Goal: Task Accomplishment & Management: Manage account settings

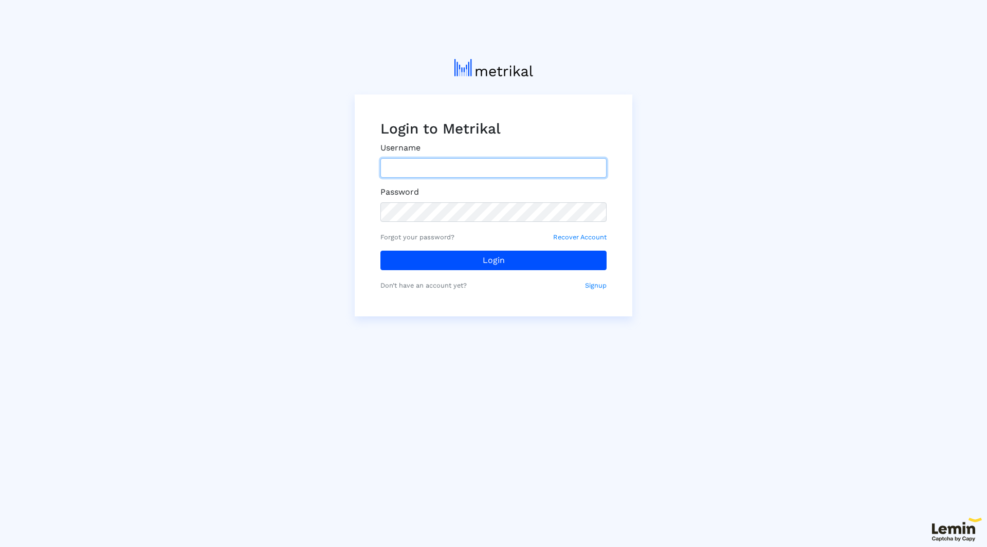
drag, startPoint x: 502, startPoint y: 178, endPoint x: 464, endPoint y: 168, distance: 39.4
paste input "[EMAIL_ADDRESS][DOMAIN_NAME]"
type input "[EMAIL_ADDRESS][DOMAIN_NAME]"
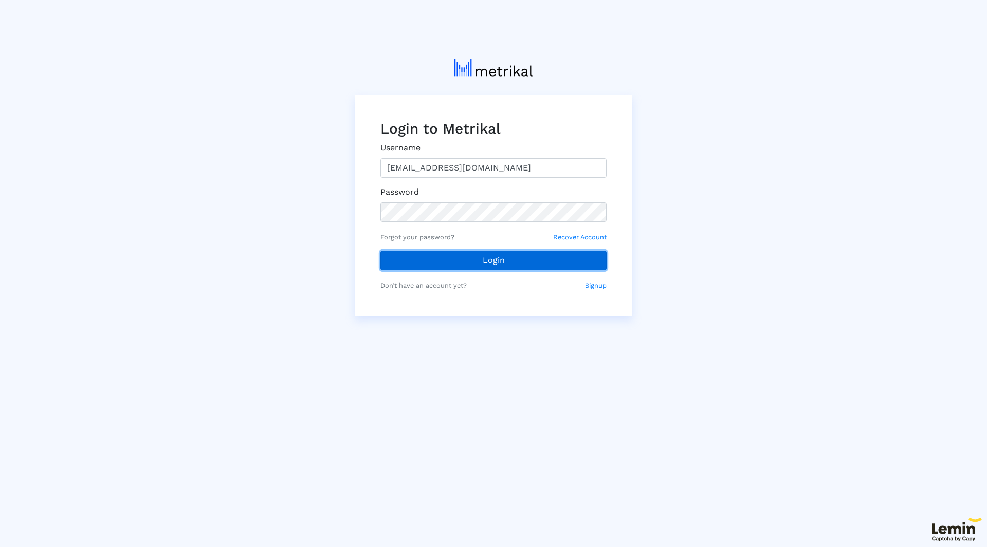
click at [482, 267] on button "Login" at bounding box center [493, 261] width 226 height 20
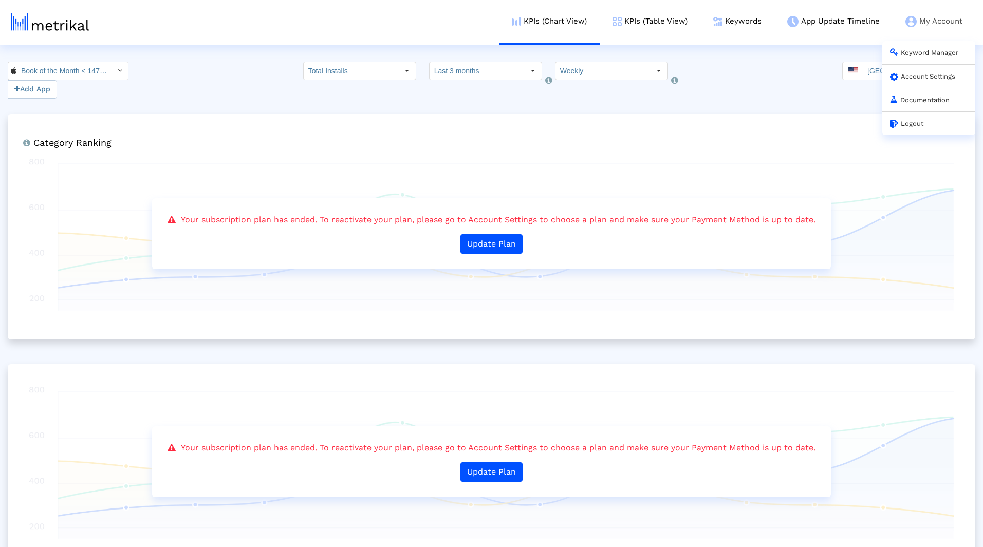
click at [907, 26] on img at bounding box center [910, 21] width 11 height 11
click at [917, 76] on link "Account Settings" at bounding box center [922, 76] width 65 height 8
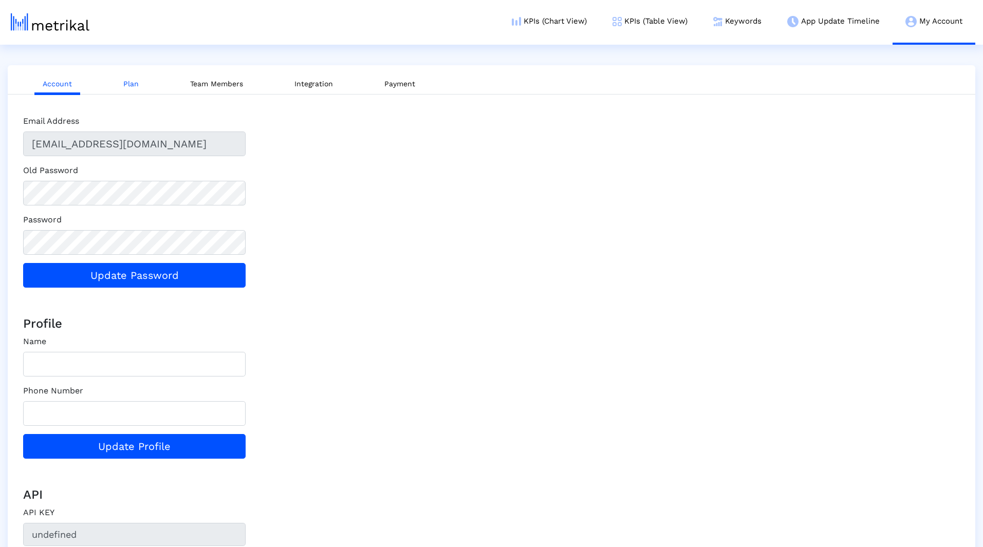
click at [129, 85] on link "Plan" at bounding box center [131, 84] width 32 height 19
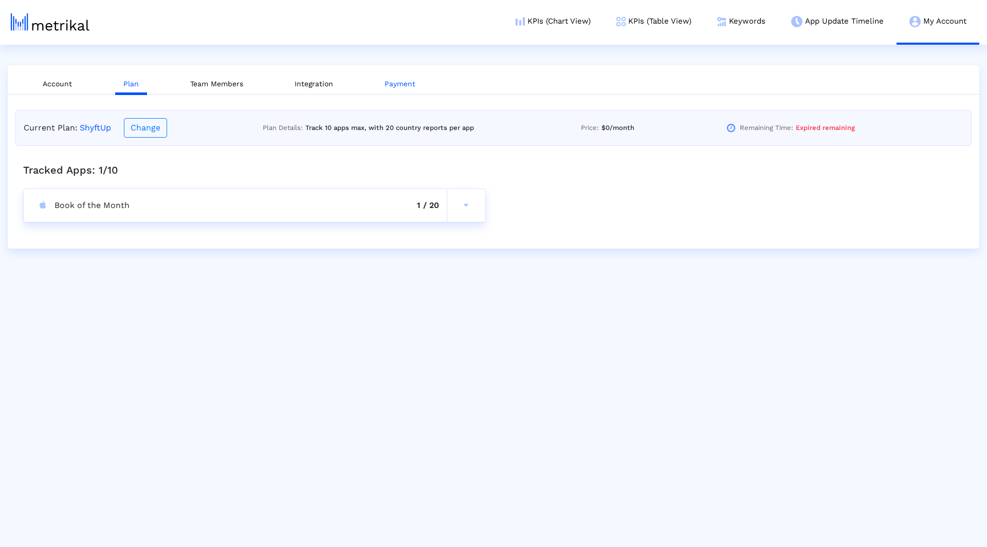
click at [420, 88] on link "Payment" at bounding box center [399, 84] width 47 height 19
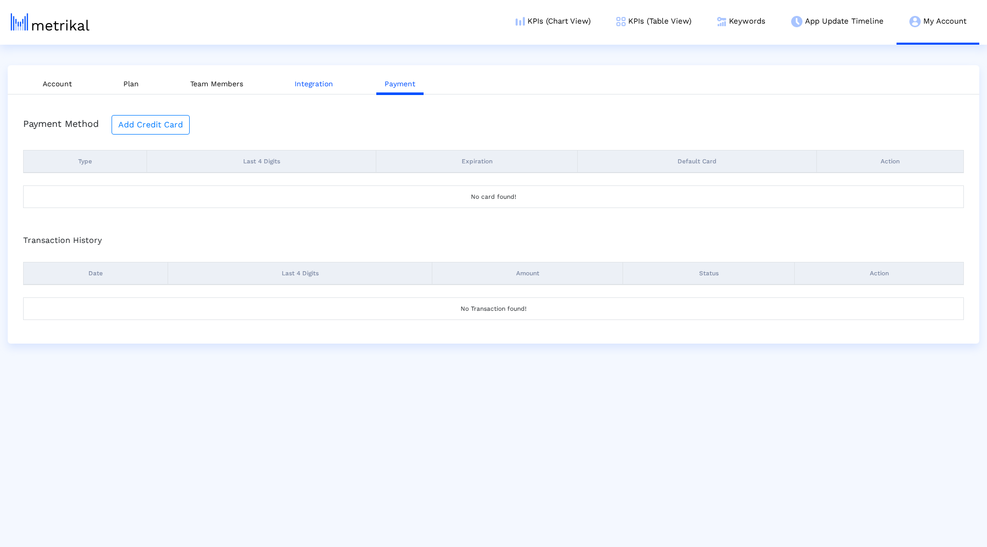
click at [300, 83] on link "Integration" at bounding box center [313, 84] width 55 height 19
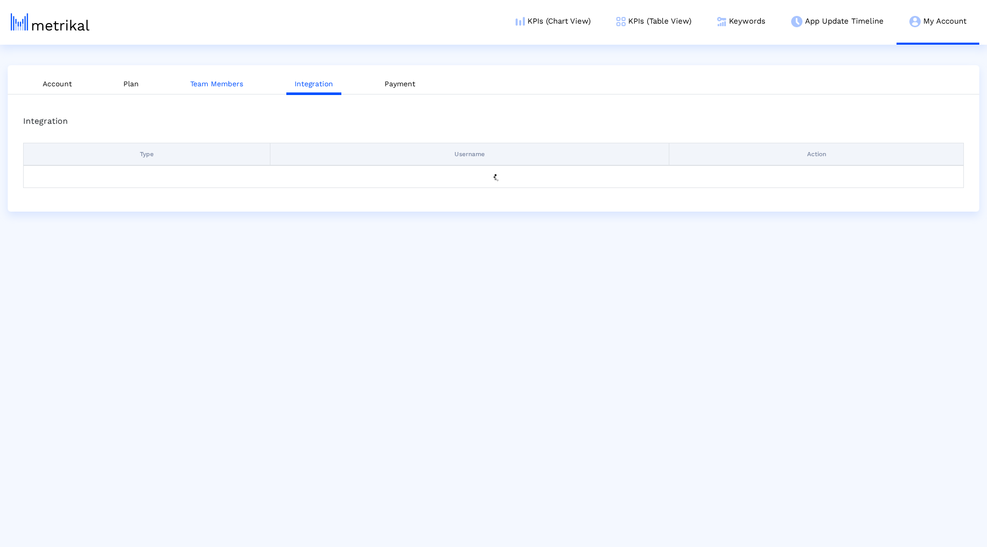
click at [195, 86] on link "Team Members" at bounding box center [216, 84] width 69 height 19
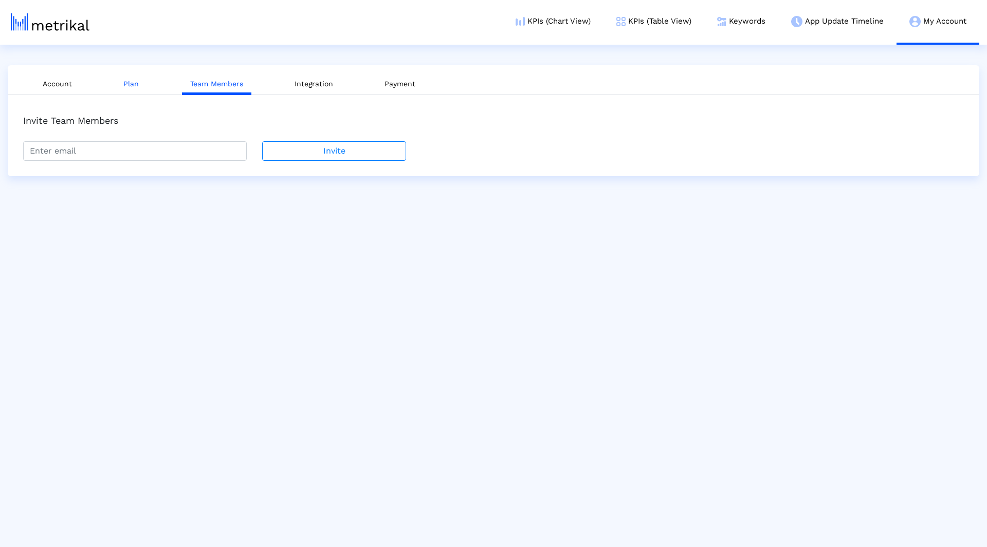
click at [128, 90] on link "Plan" at bounding box center [131, 84] width 32 height 19
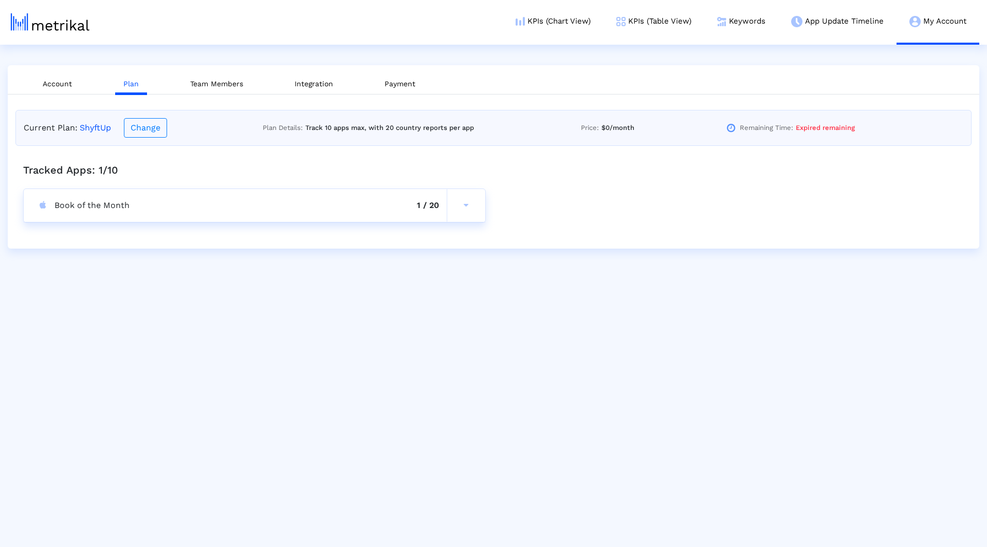
click at [138, 211] on div "Book of the Month 1 / 20" at bounding box center [235, 205] width 423 height 33
click at [461, 207] on button at bounding box center [466, 205] width 39 height 33
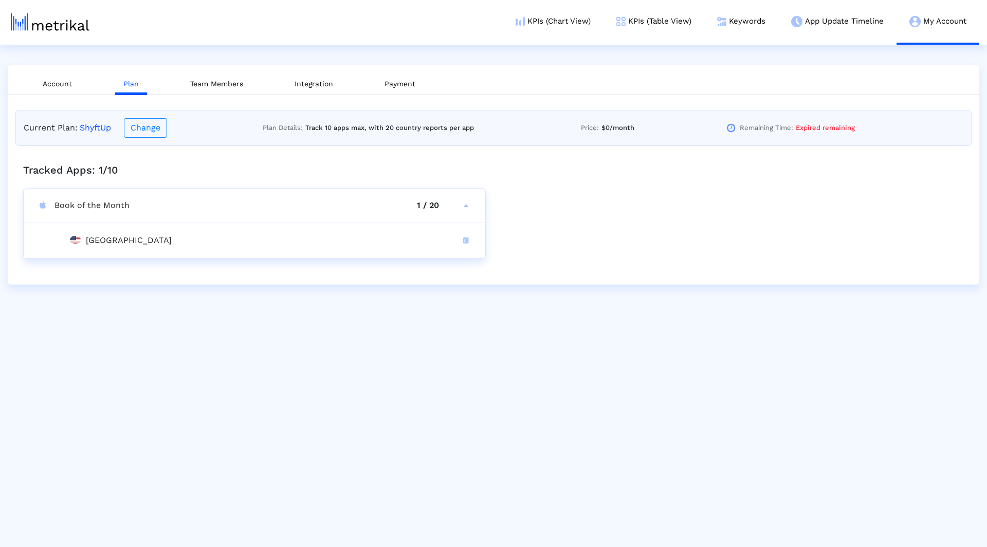
click at [88, 249] on div "[GEOGRAPHIC_DATA]" at bounding box center [254, 240] width 384 height 36
click at [92, 243] on div "[GEOGRAPHIC_DATA]" at bounding box center [254, 240] width 384 height 36
click at [195, 90] on link "Team Members" at bounding box center [216, 84] width 69 height 19
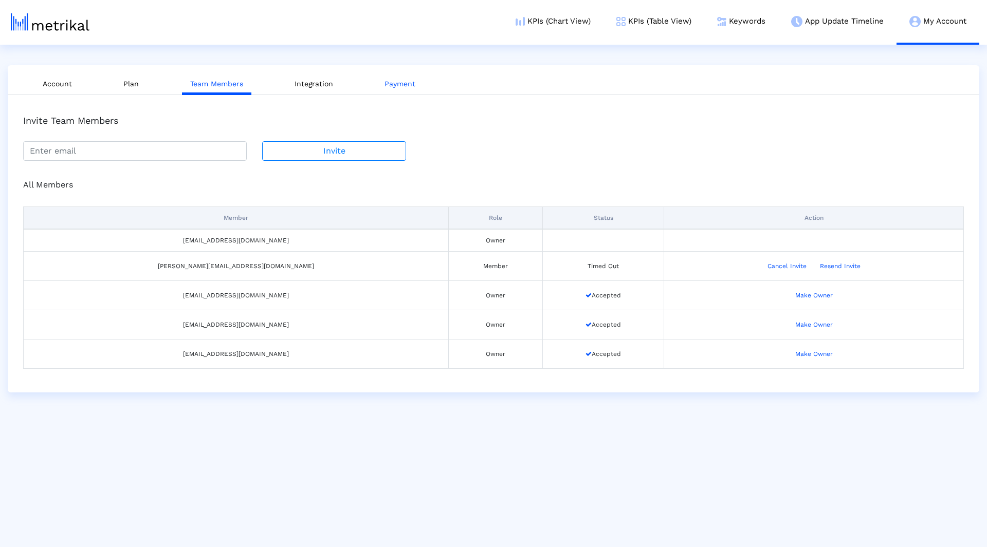
click at [401, 90] on link "Payment" at bounding box center [399, 84] width 47 height 19
